Goal: Task Accomplishment & Management: Manage account settings

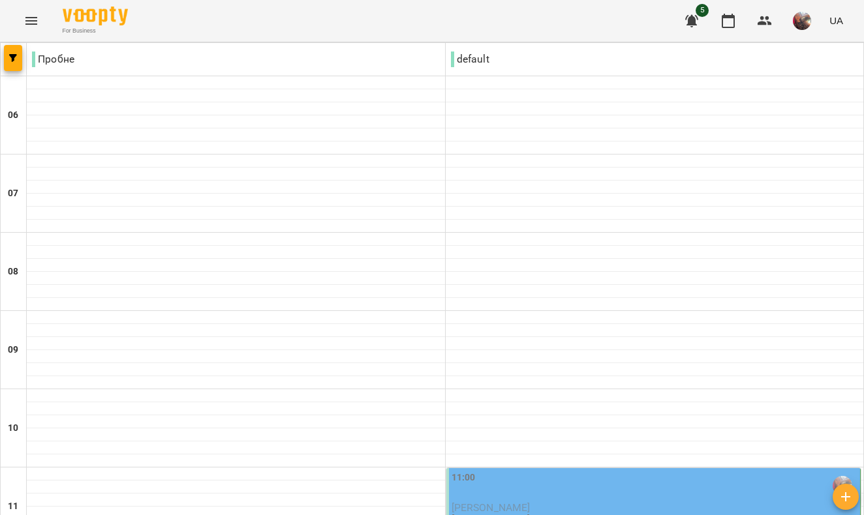
scroll to position [616, 0]
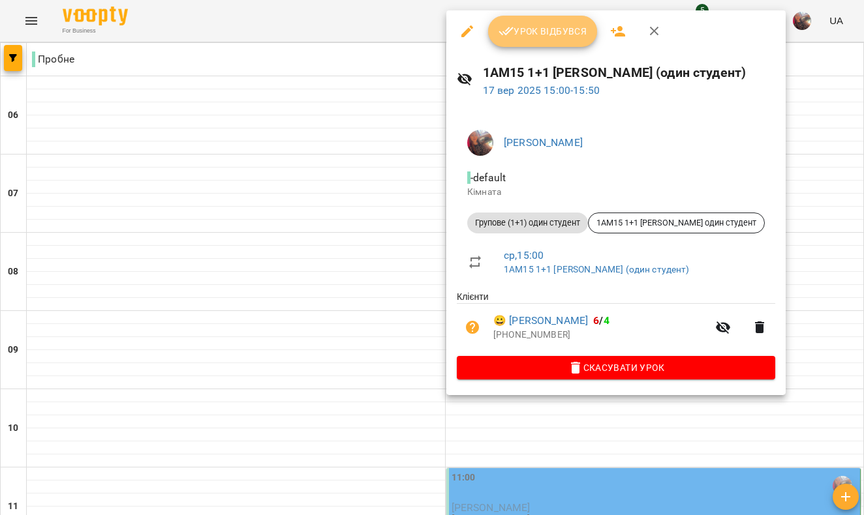
click at [530, 36] on span "Урок відбувся" at bounding box center [542, 31] width 89 height 16
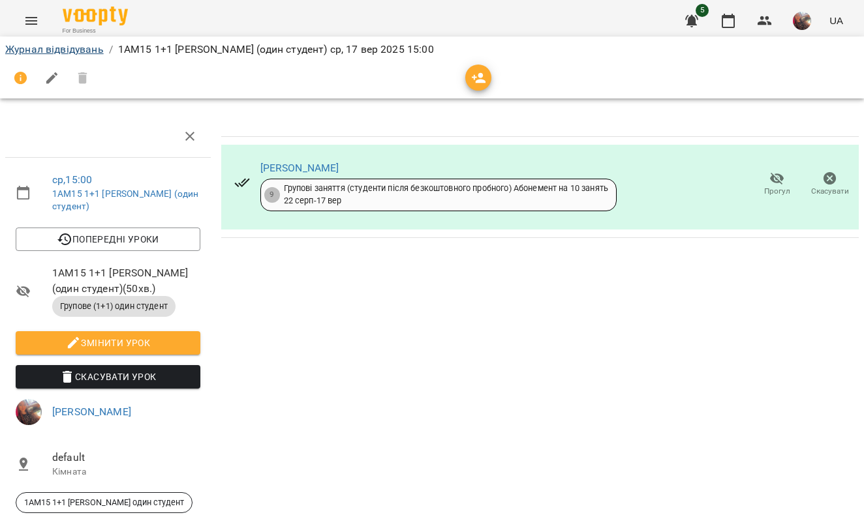
click at [89, 52] on link "Журнал відвідувань" at bounding box center [54, 49] width 98 height 12
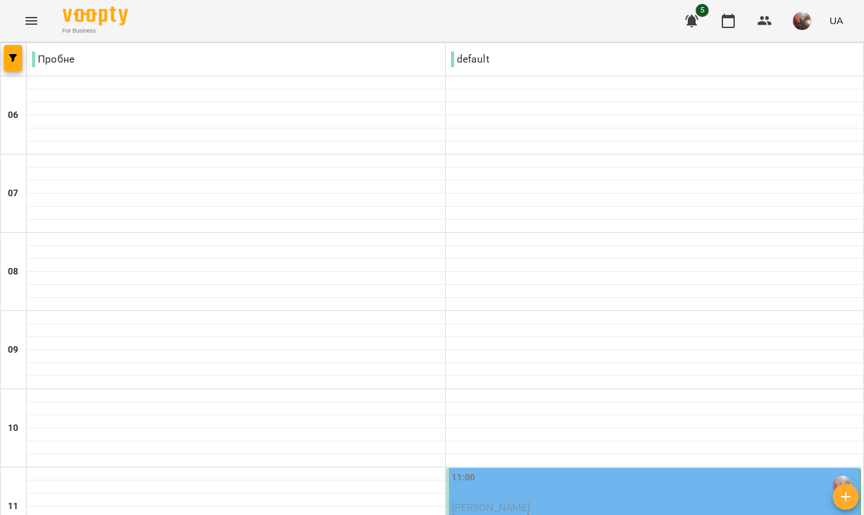
scroll to position [956, 0]
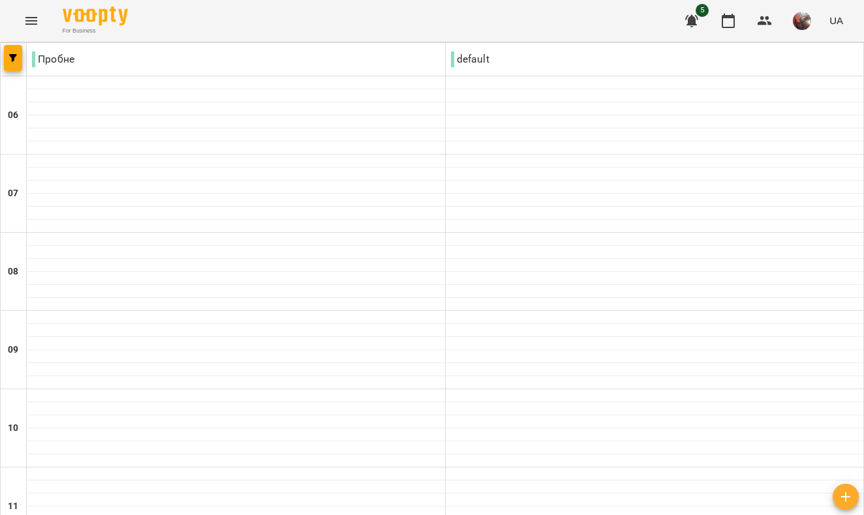
scroll to position [473, 0]
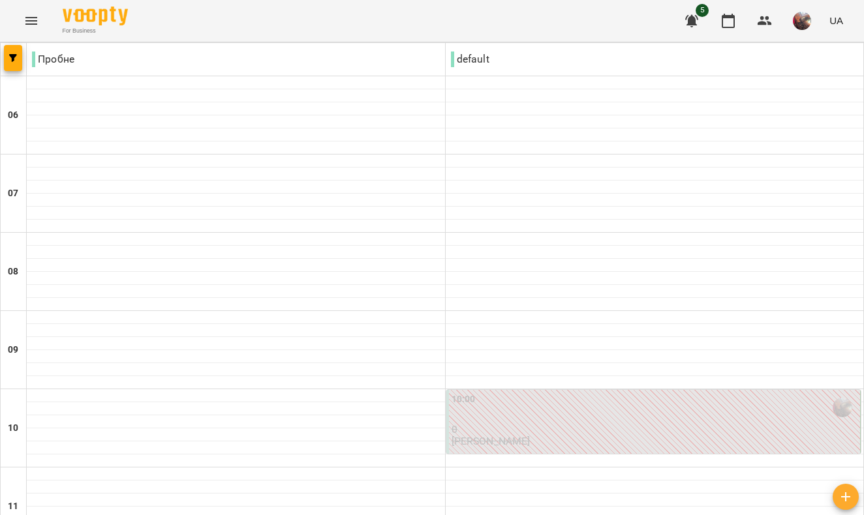
scroll to position [743, 0]
click at [699, 18] on icon "button" at bounding box center [692, 21] width 16 height 16
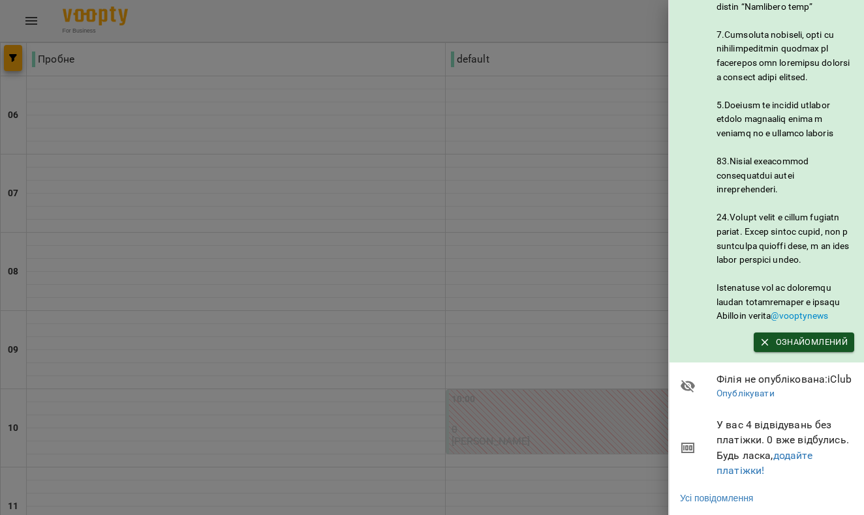
scroll to position [682, 0]
click at [781, 335] on span "Ознайомлений" at bounding box center [803, 342] width 87 height 14
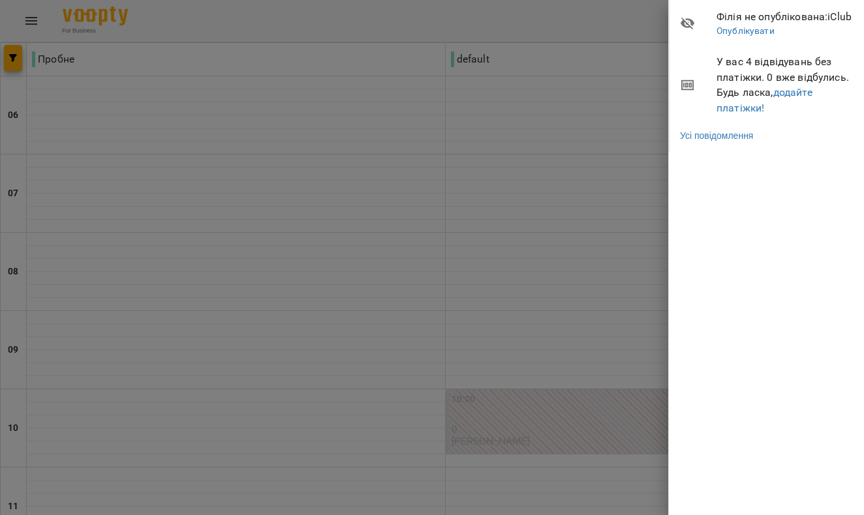
click at [460, 187] on div at bounding box center [432, 257] width 864 height 515
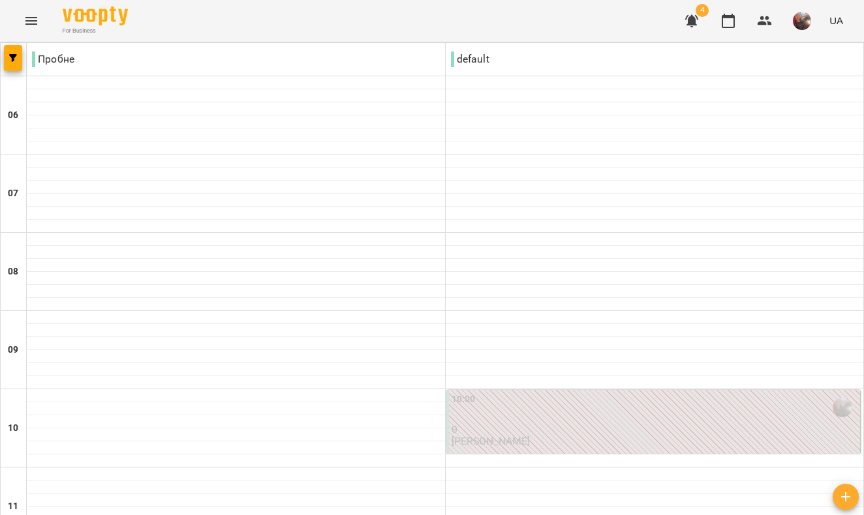
click at [704, 10] on span "4" at bounding box center [701, 10] width 13 height 13
click at [695, 22] on icon "button" at bounding box center [691, 21] width 13 height 12
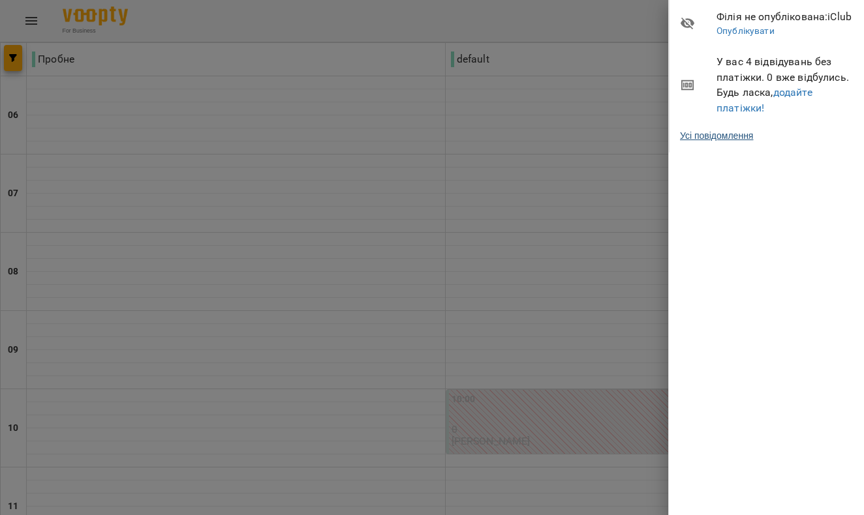
click at [717, 142] on link "Усі повідомлення" at bounding box center [716, 135] width 73 height 13
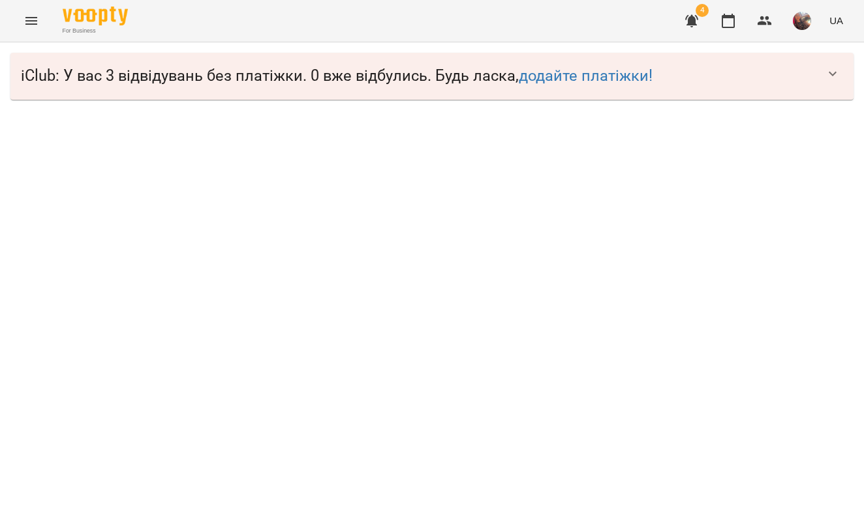
click at [828, 74] on icon "button" at bounding box center [832, 74] width 16 height 16
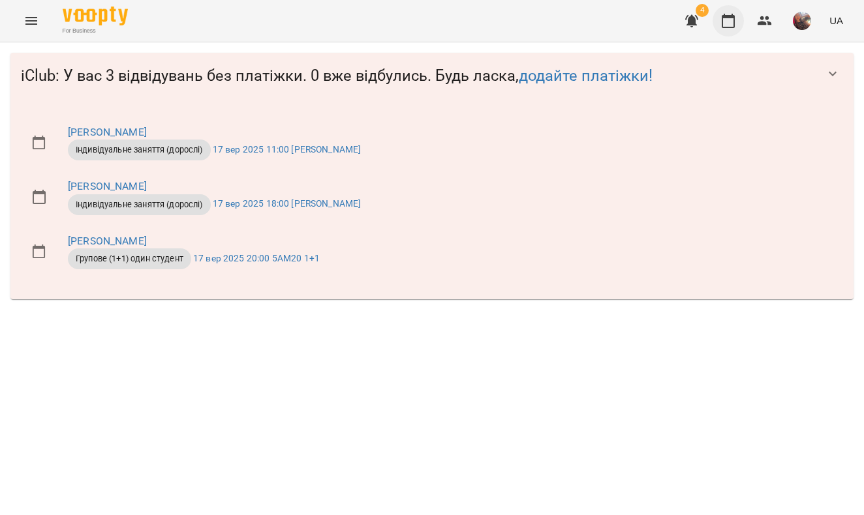
click at [732, 23] on icon "button" at bounding box center [728, 21] width 16 height 16
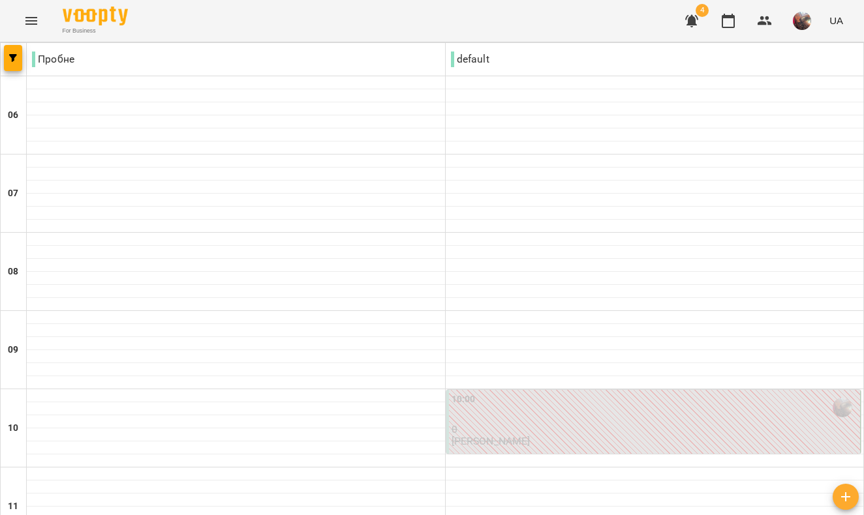
scroll to position [118, 0]
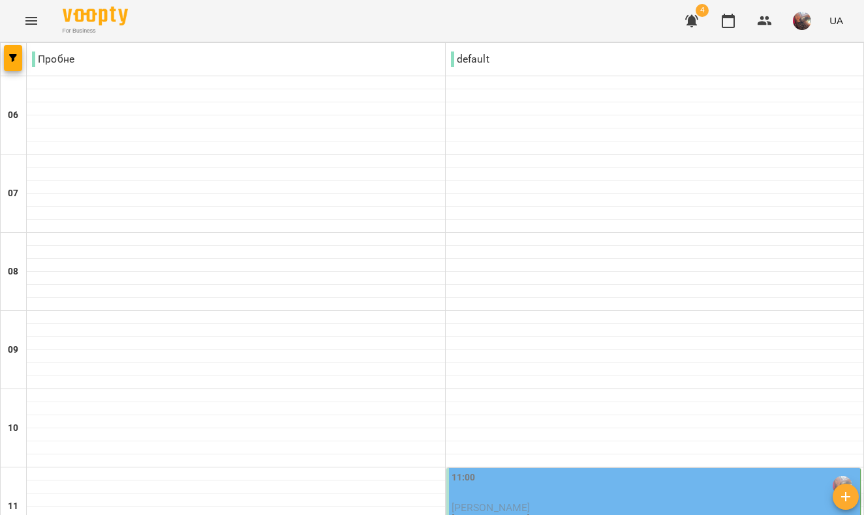
scroll to position [325, 0]
click at [528, 471] on div "11:00" at bounding box center [654, 486] width 406 height 30
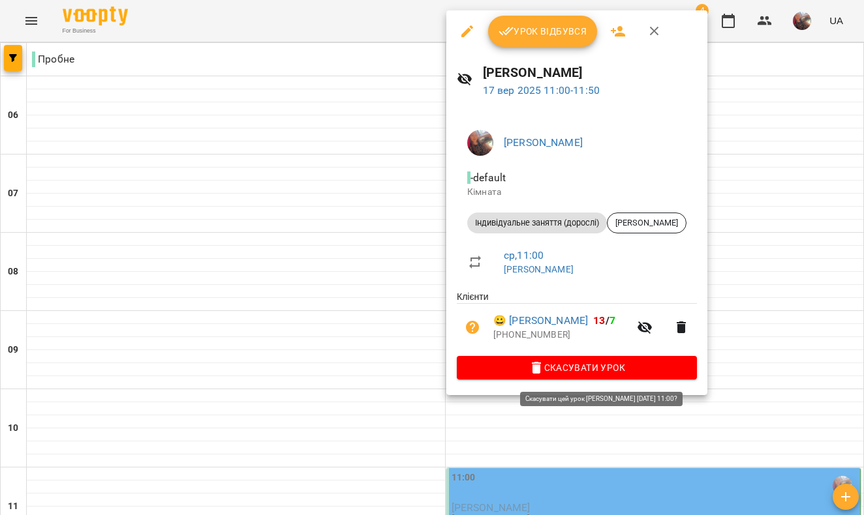
click at [550, 370] on span "Скасувати Урок" at bounding box center [576, 368] width 219 height 16
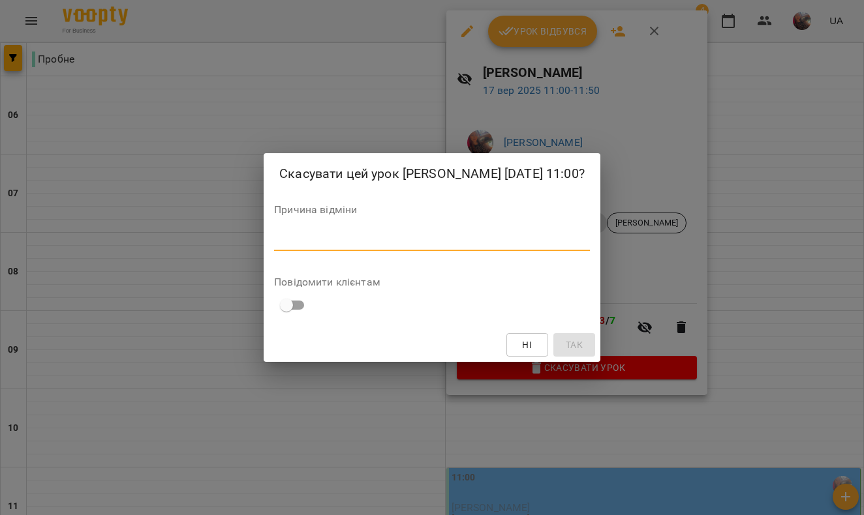
click at [530, 247] on textarea at bounding box center [432, 241] width 316 height 12
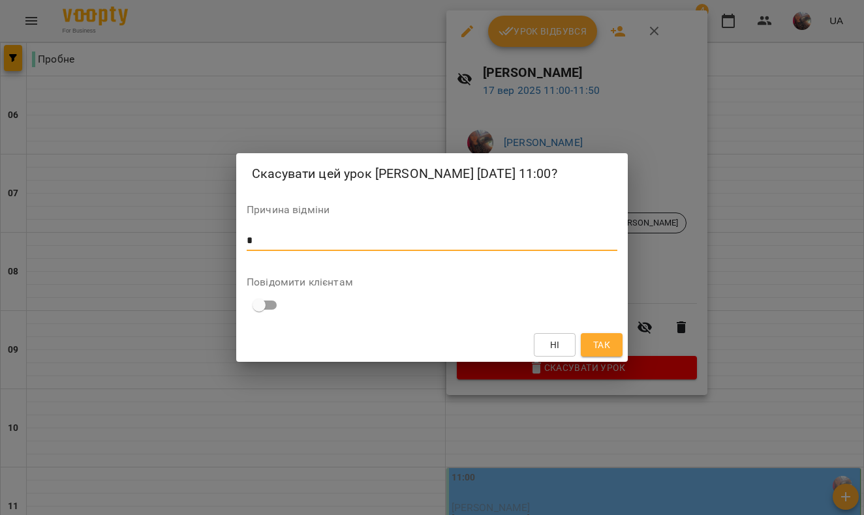
type textarea "*"
click at [594, 353] on span "Так" at bounding box center [601, 345] width 17 height 16
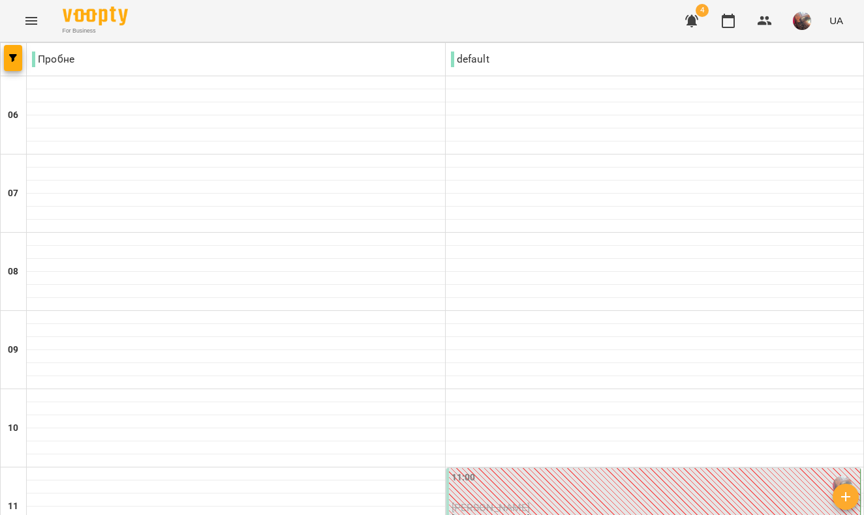
scroll to position [924, 0]
click at [696, 18] on icon "button" at bounding box center [691, 21] width 13 height 12
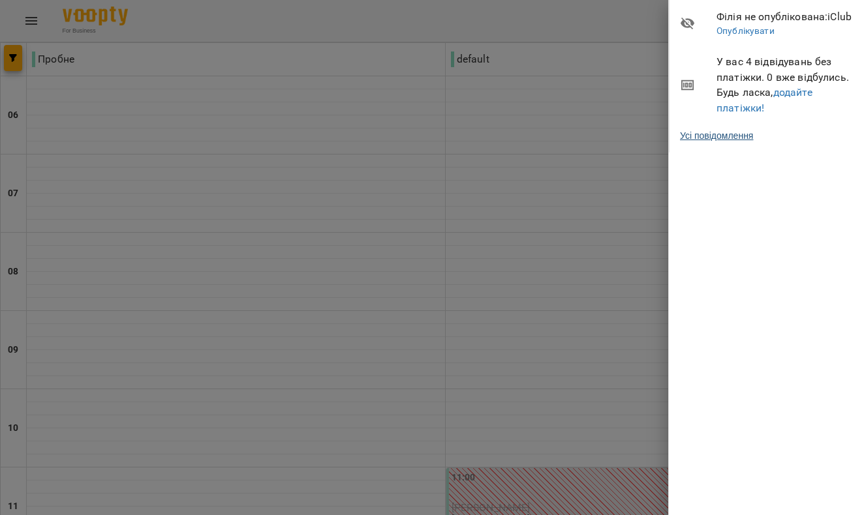
click at [714, 142] on link "Усі повідомлення" at bounding box center [716, 135] width 73 height 13
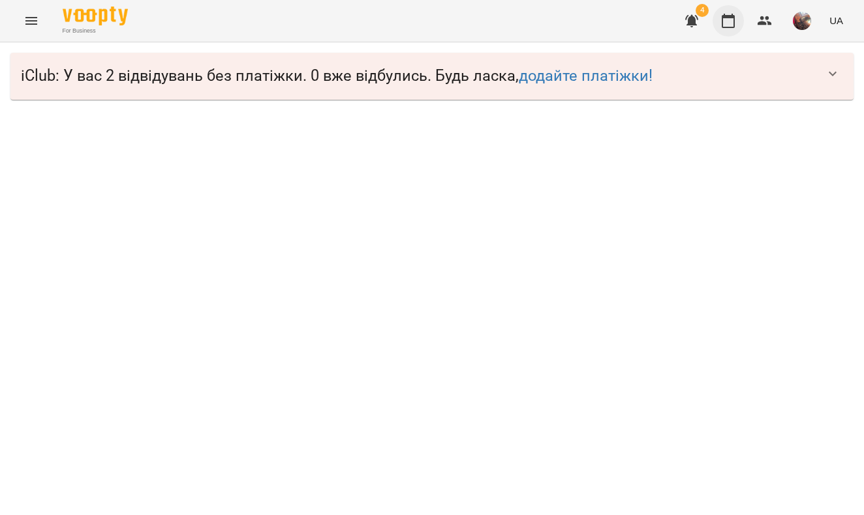
click at [723, 20] on icon "button" at bounding box center [727, 21] width 13 height 14
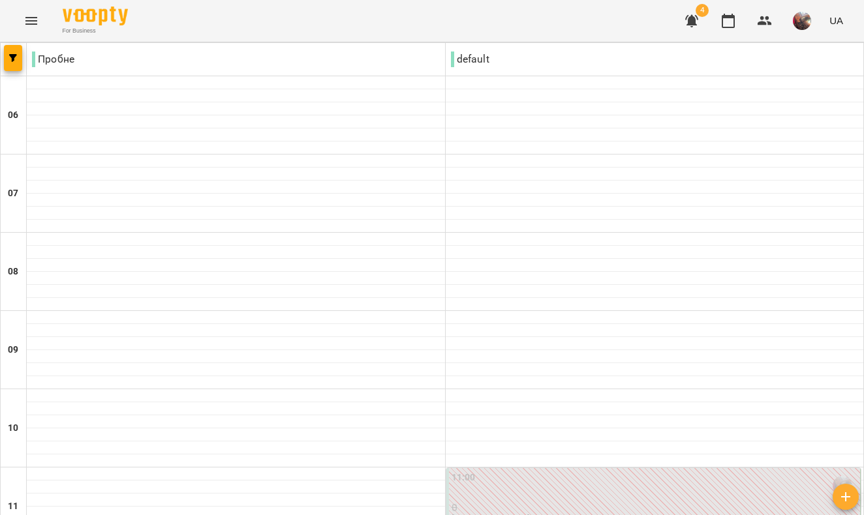
scroll to position [978, 0]
